Goal: Transaction & Acquisition: Purchase product/service

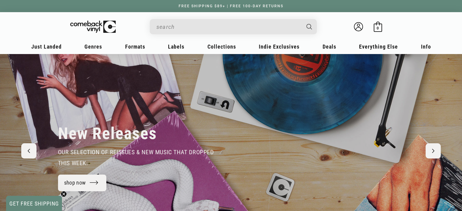
paste input "Just To Much = come Back"
type input "Just To Much = come Back"
click at [308, 26] on icon "Search" at bounding box center [309, 26] width 5 height 5
